Goal: Task Accomplishment & Management: Manage account settings

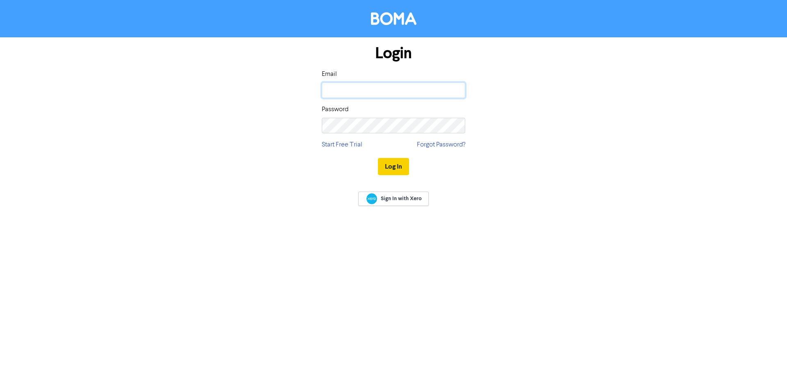
type input "[PERSON_NAME][EMAIL_ADDRESS][DOMAIN_NAME]"
click at [386, 167] on button "Log In" at bounding box center [393, 166] width 31 height 17
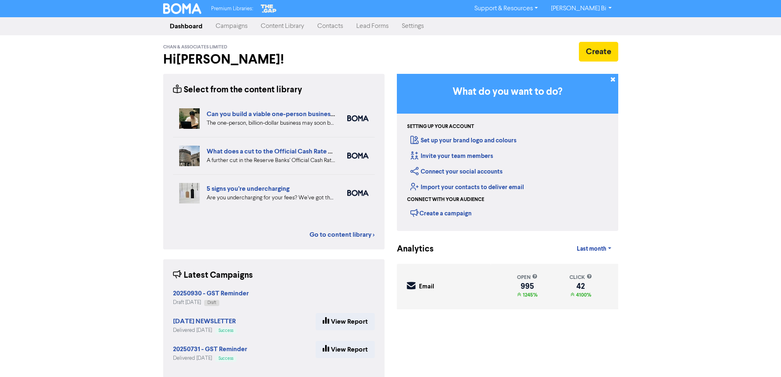
click at [229, 26] on link "Campaigns" at bounding box center [231, 26] width 45 height 16
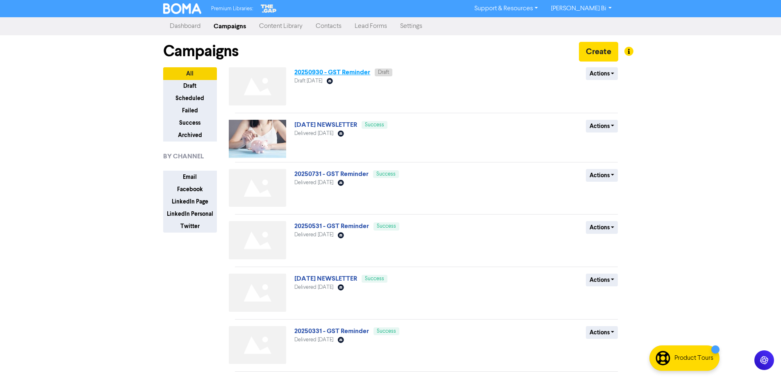
click at [319, 75] on link "20250930 - GST Reminder" at bounding box center [332, 72] width 76 height 8
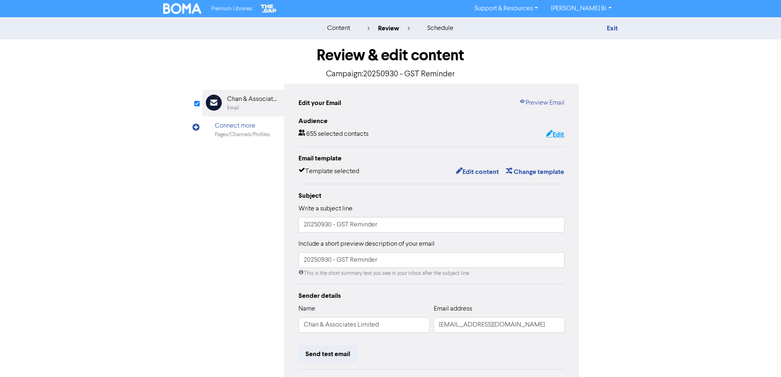
click at [562, 136] on button "Edit" at bounding box center [554, 134] width 19 height 11
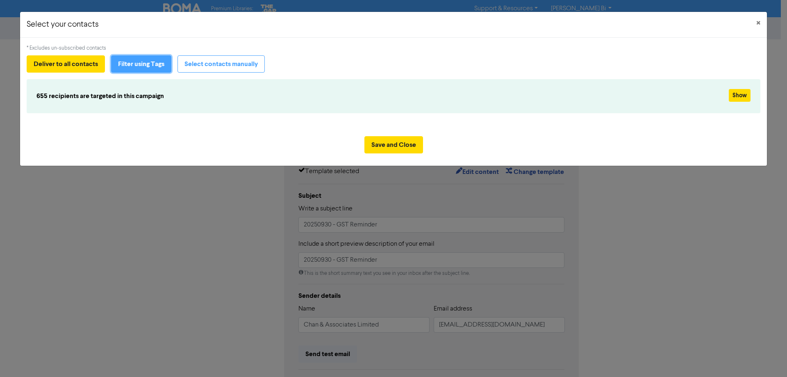
click at [148, 61] on button "Filter using Tags" at bounding box center [141, 63] width 60 height 17
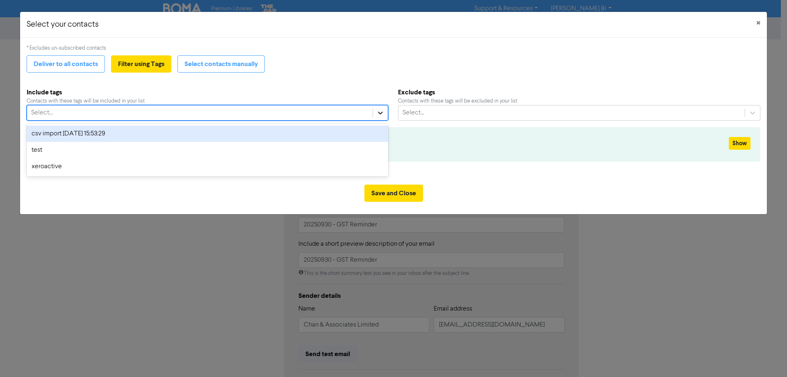
click at [378, 111] on icon at bounding box center [380, 113] width 8 height 8
